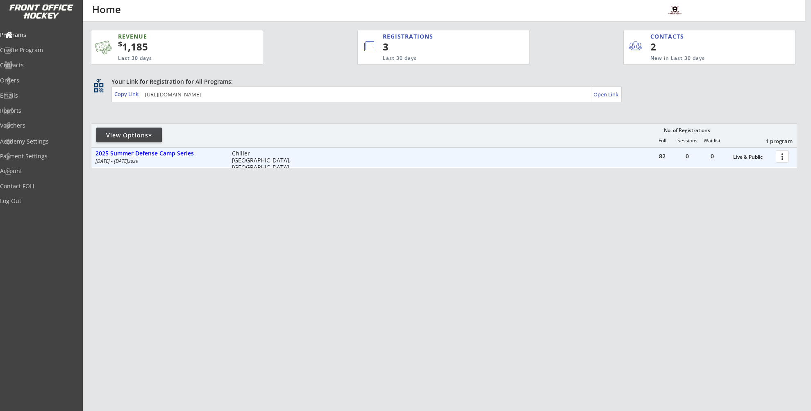
click at [155, 155] on div "2025 Summer Defense Camp Series" at bounding box center [160, 153] width 128 height 7
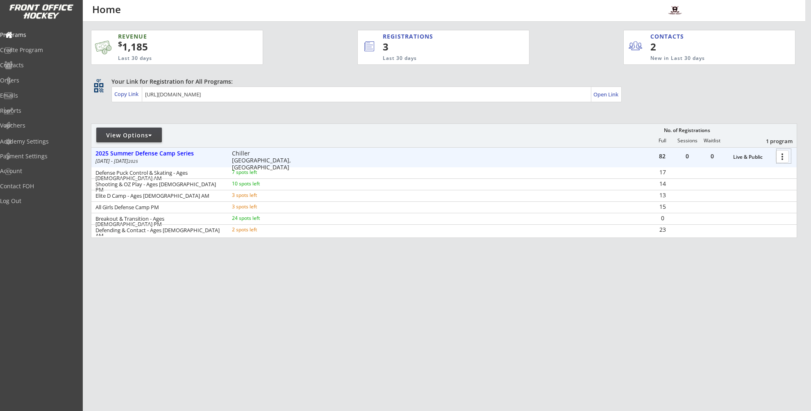
click at [788, 157] on div at bounding box center [784, 156] width 14 height 14
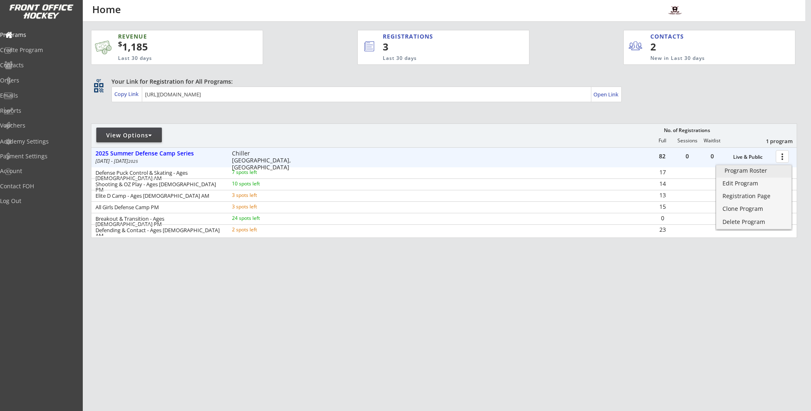
click at [750, 171] on div "Program Roster" at bounding box center [754, 171] width 59 height 6
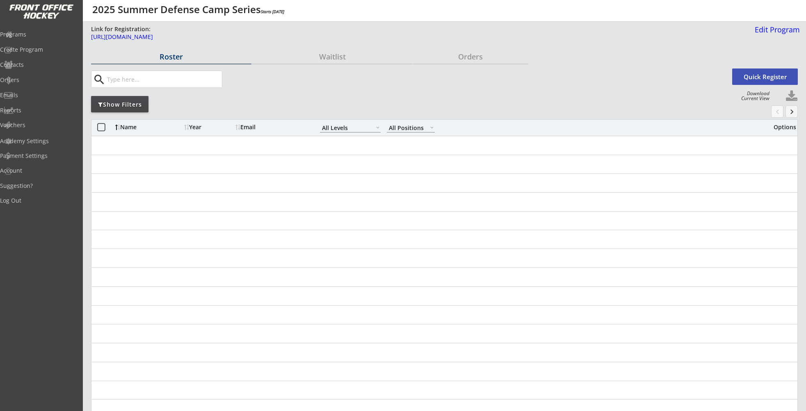
select select ""All Levels""
select select ""All Positions""
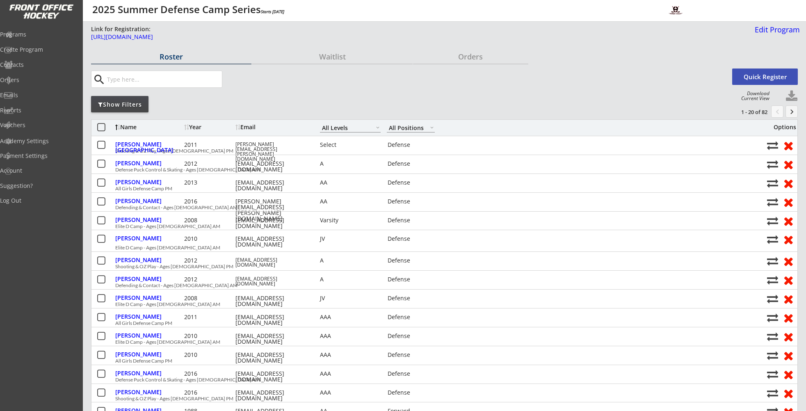
click at [129, 105] on div "Show Filters" at bounding box center [119, 104] width 57 height 8
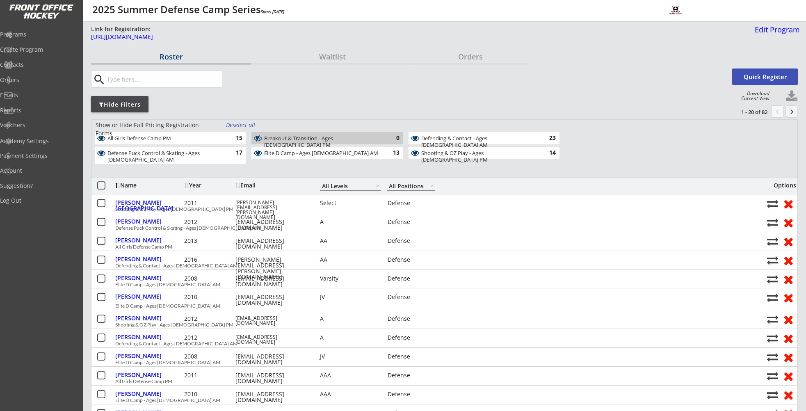
click at [149, 136] on div "All Girls Defense Camp PM" at bounding box center [165, 138] width 116 height 7
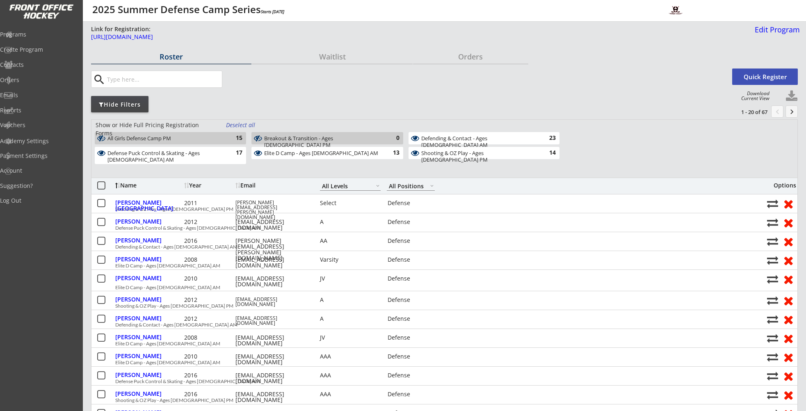
click at [149, 150] on div "Defense Puck Control & Skating - Ages [DEMOGRAPHIC_DATA] AM" at bounding box center [165, 156] width 116 height 13
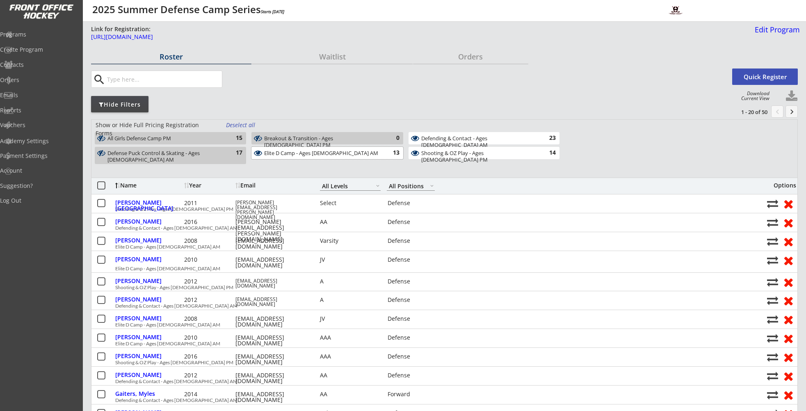
click at [317, 155] on div "Elite D Camp - Ages [DEMOGRAPHIC_DATA] AM" at bounding box center [322, 153] width 116 height 7
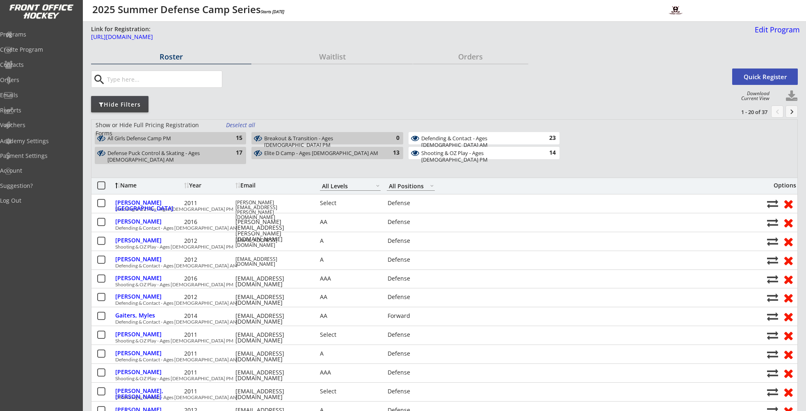
click at [432, 151] on div "Shooting & OZ Play - Ages [DEMOGRAPHIC_DATA] PM" at bounding box center [479, 156] width 116 height 13
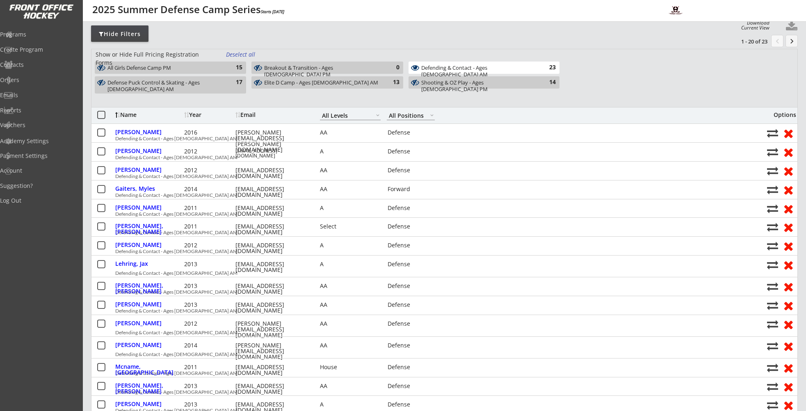
scroll to position [71, 0]
click at [174, 118] on div "Name" at bounding box center [148, 116] width 67 height 8
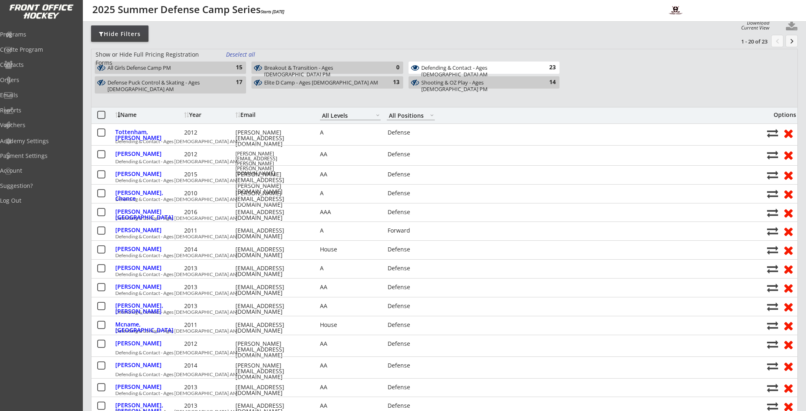
scroll to position [71, 0]
click at [214, 119] on div "Name Year Email AAA AA A Select House JV Varsity Jr T1 Jr T2 Jr [MEDICAL_DATA] …" at bounding box center [444, 115] width 706 height 16
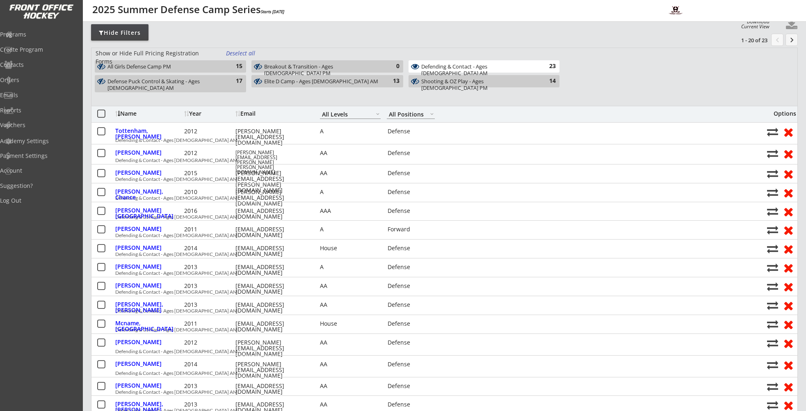
click at [233, 114] on div "Name Year Email AAA AA A Select House JV Varsity Jr T1 Jr T2 Jr [MEDICAL_DATA] …" at bounding box center [444, 114] width 706 height 16
click at [239, 116] on div at bounding box center [239, 114] width 2 height 6
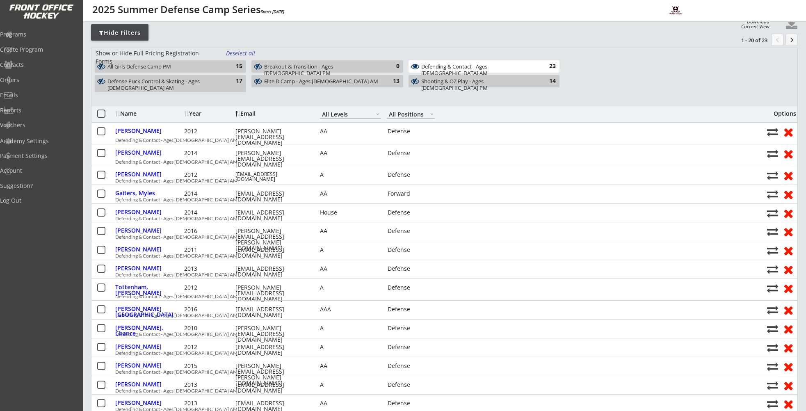
click at [227, 114] on div "Year" at bounding box center [208, 114] width 49 height 6
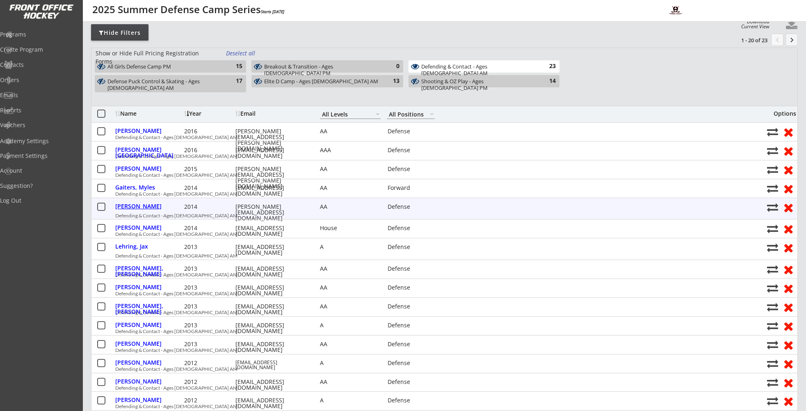
scroll to position [68, 0]
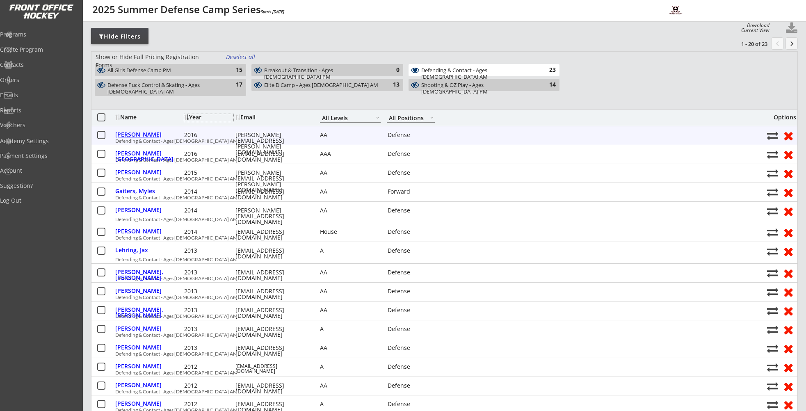
click at [139, 133] on div "[PERSON_NAME]" at bounding box center [148, 135] width 67 height 6
select select ""Defense""
select select ""AA""
select select ""YXL""
select select ""YM""
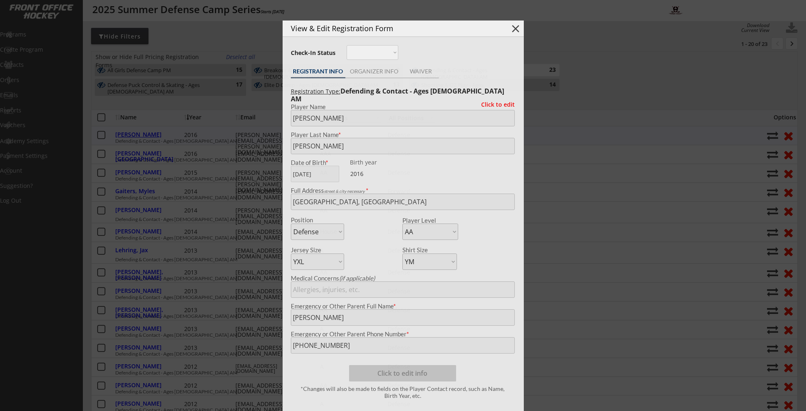
type input "[DEMOGRAPHIC_DATA]"
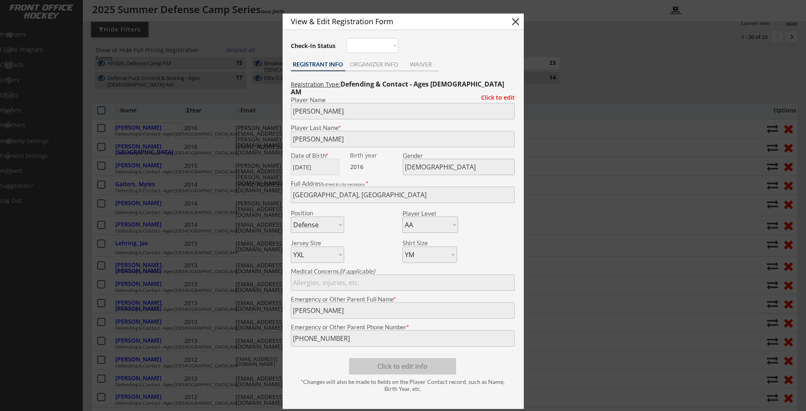
scroll to position [76, 0]
click at [280, 165] on body "Link for Registration: [URL][DOMAIN_NAME] Edit Program Roster Waitlist Orders s…" at bounding box center [403, 129] width 806 height 411
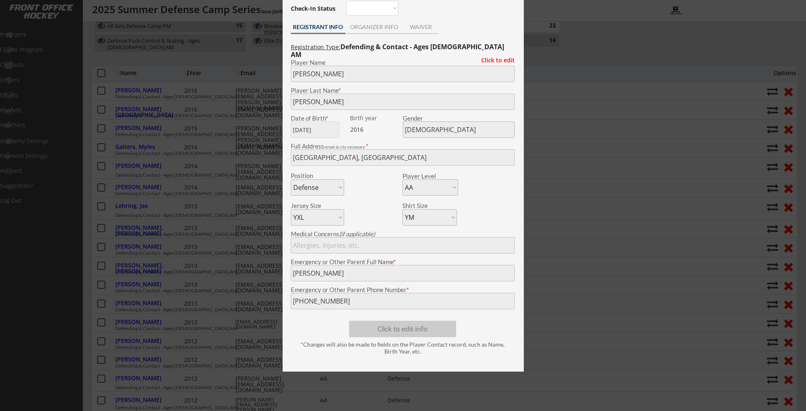
scroll to position [116, 0]
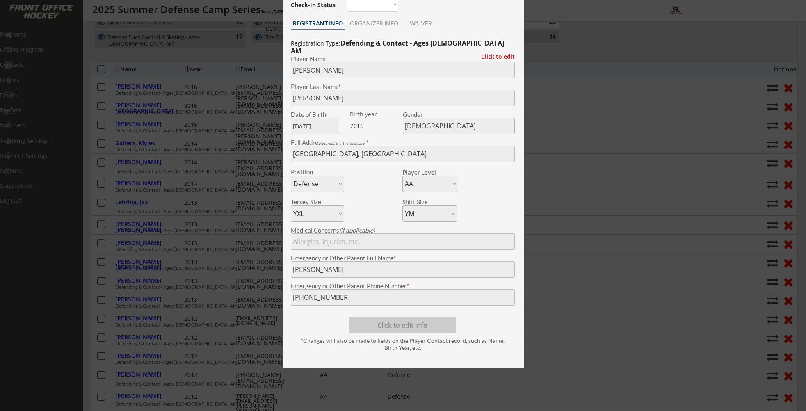
click at [287, 298] on div "Emergency or Other Parent Phone Number *" at bounding box center [403, 294] width 232 height 23
click at [203, 240] on div at bounding box center [403, 205] width 806 height 411
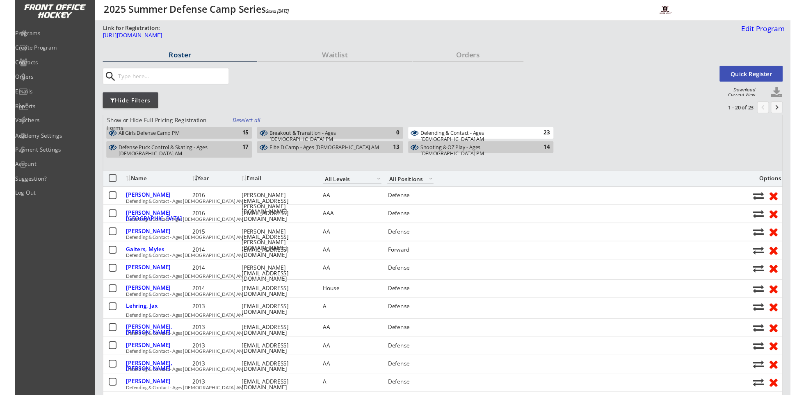
scroll to position [1, 0]
